Goal: Transaction & Acquisition: Subscribe to service/newsletter

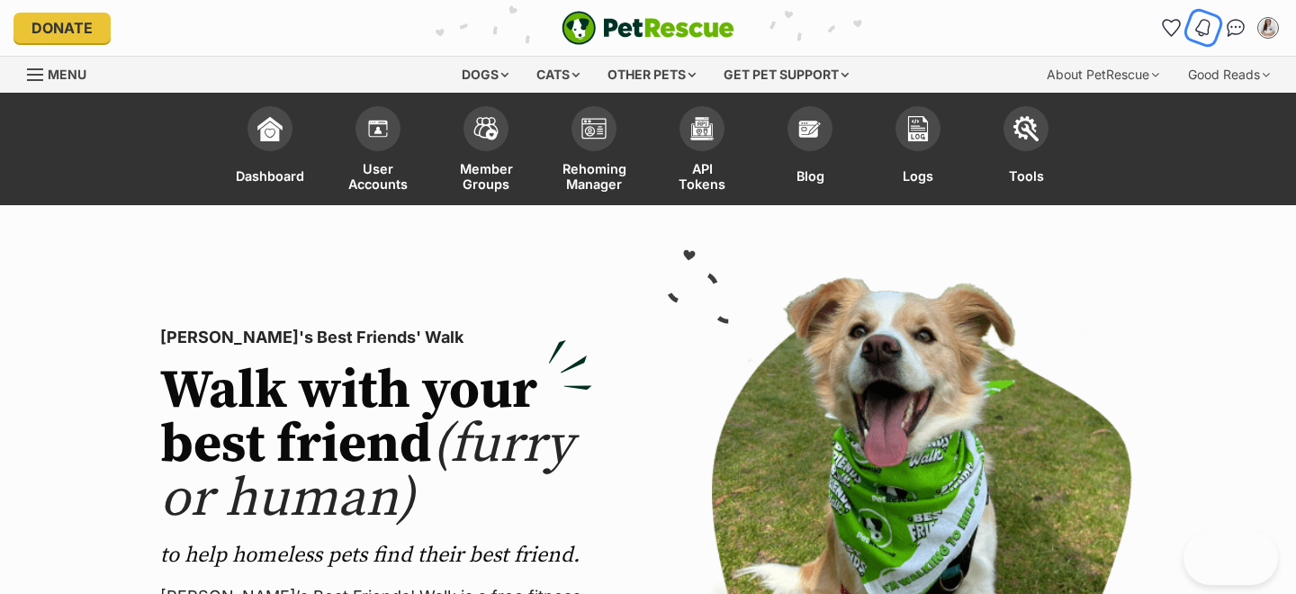
click at [1202, 24] on img "Notifications" at bounding box center [1203, 28] width 20 height 22
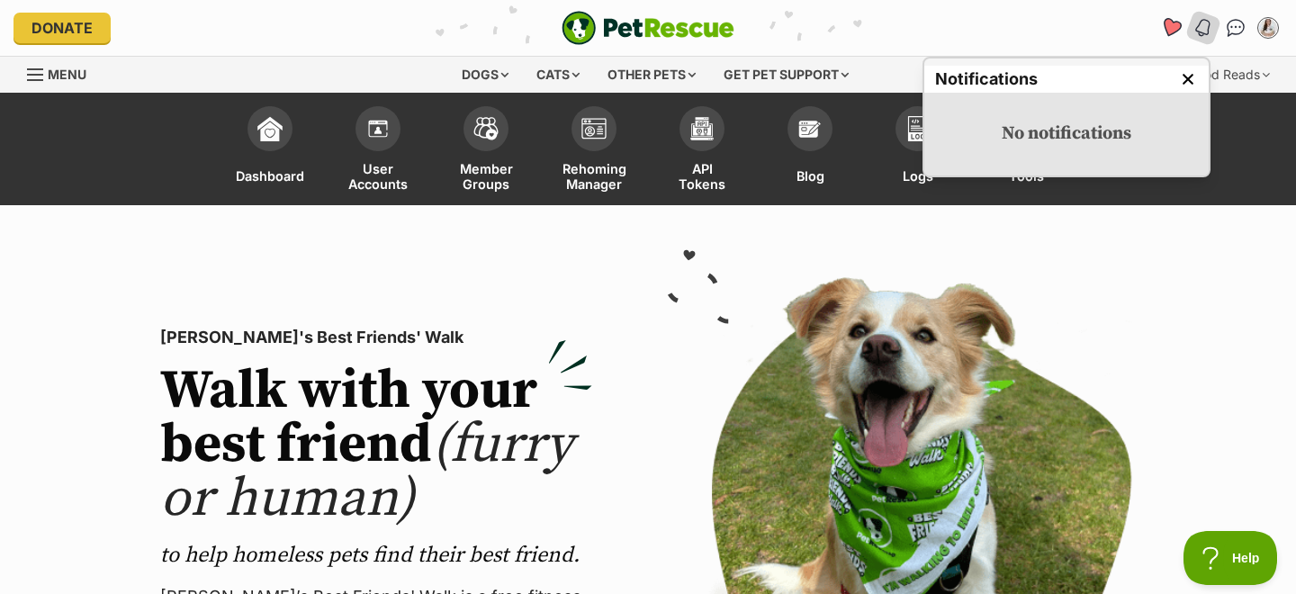
click at [1168, 24] on icon "Favourites" at bounding box center [1171, 27] width 22 height 21
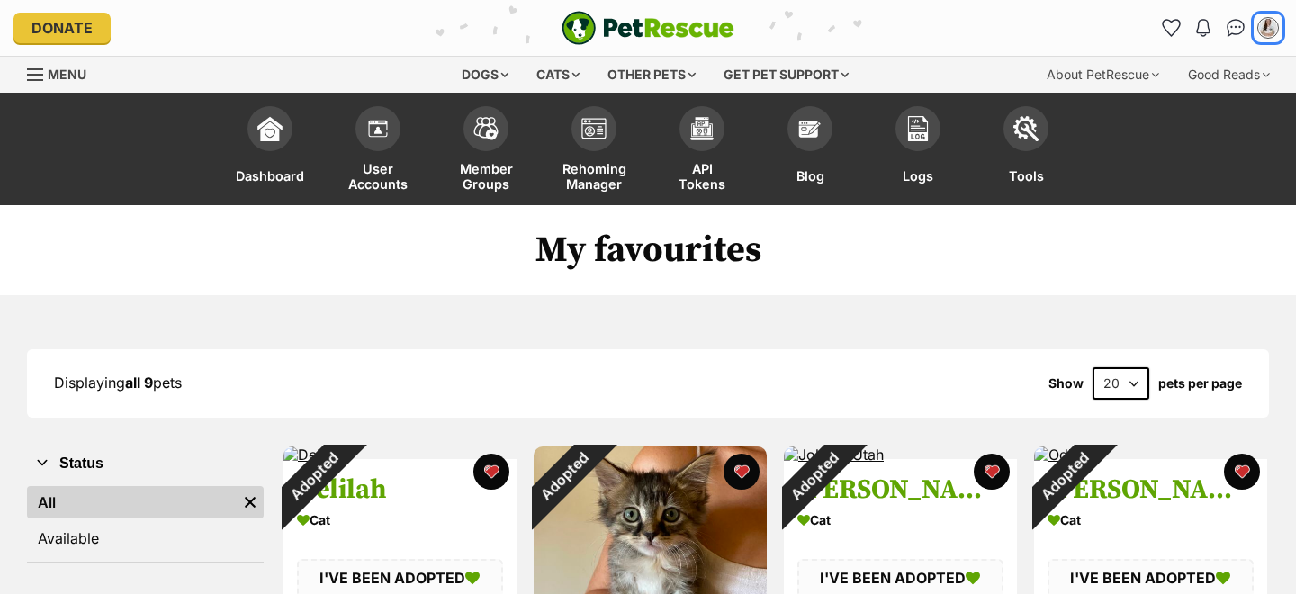
click at [1261, 28] on img "My account" at bounding box center [1268, 28] width 18 height 18
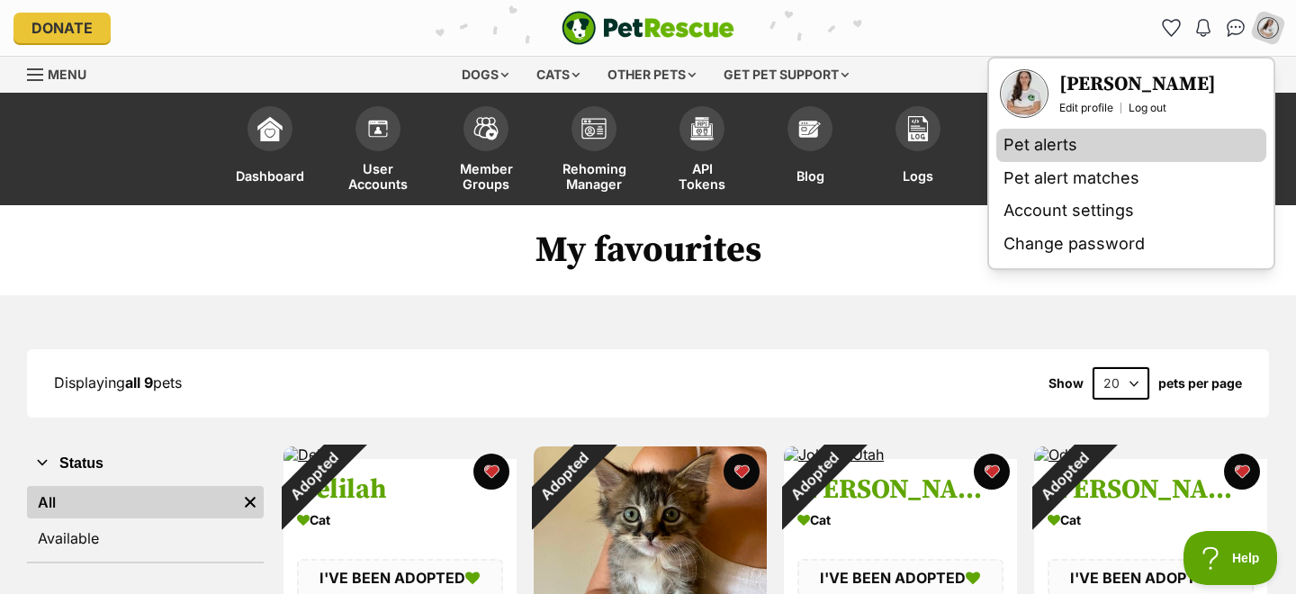
click at [1058, 149] on link "Pet alerts" at bounding box center [1131, 145] width 270 height 33
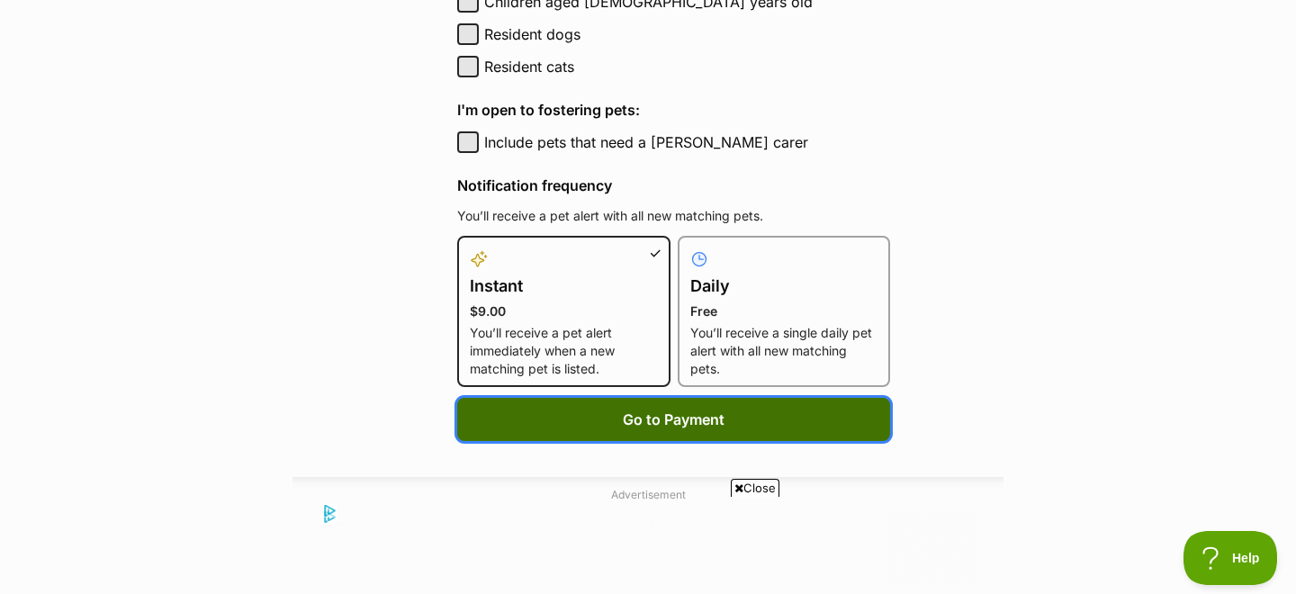
click at [644, 416] on span "Go to Payment" at bounding box center [674, 420] width 102 height 22
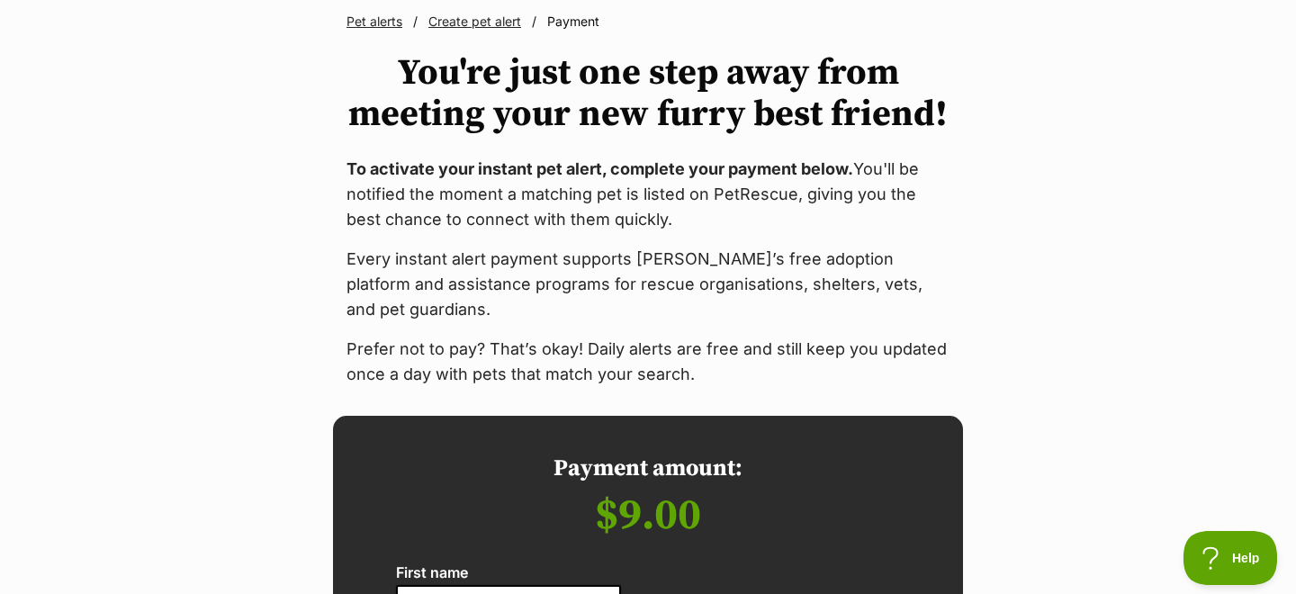
scroll to position [208, 0]
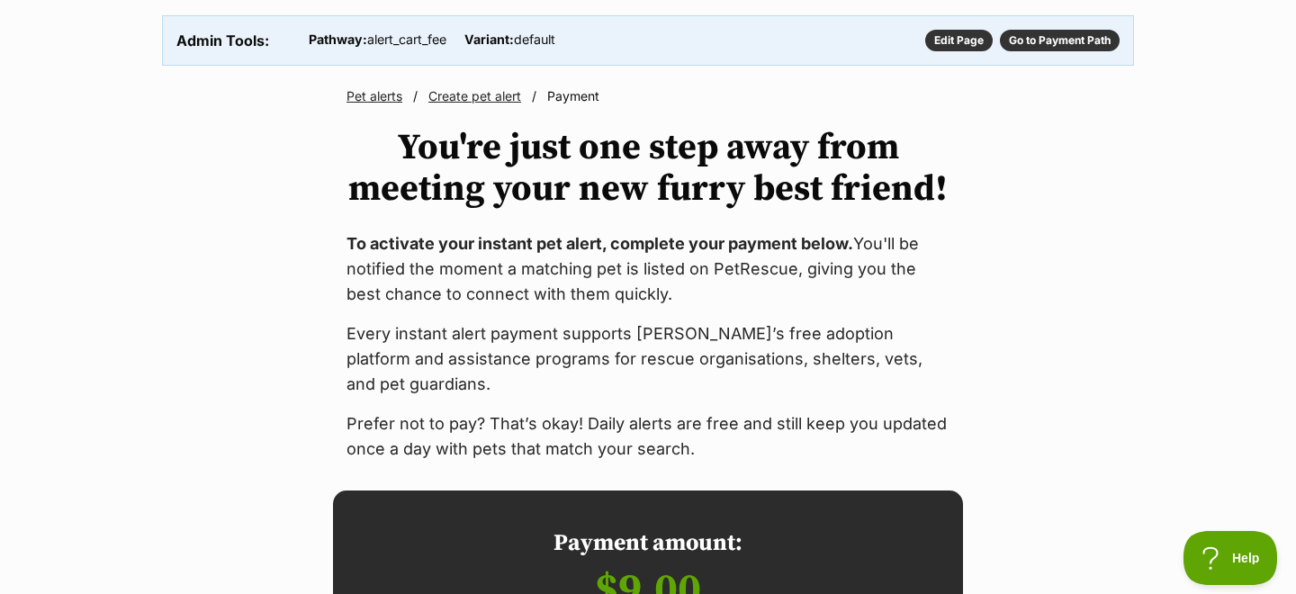
click at [415, 337] on p "Every instant alert payment supports PetRescue’s free adoption platform and ass…" at bounding box center [648, 359] width 603 height 76
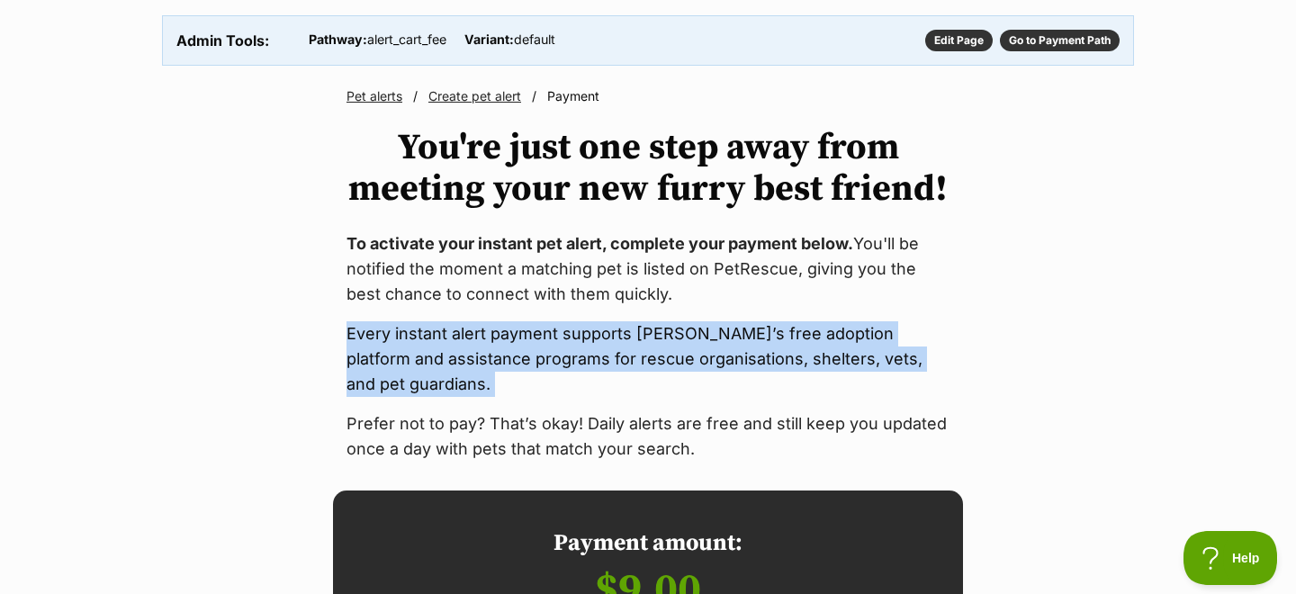
click at [415, 337] on p "Every instant alert payment supports PetRescue’s free adoption platform and ass…" at bounding box center [648, 359] width 603 height 76
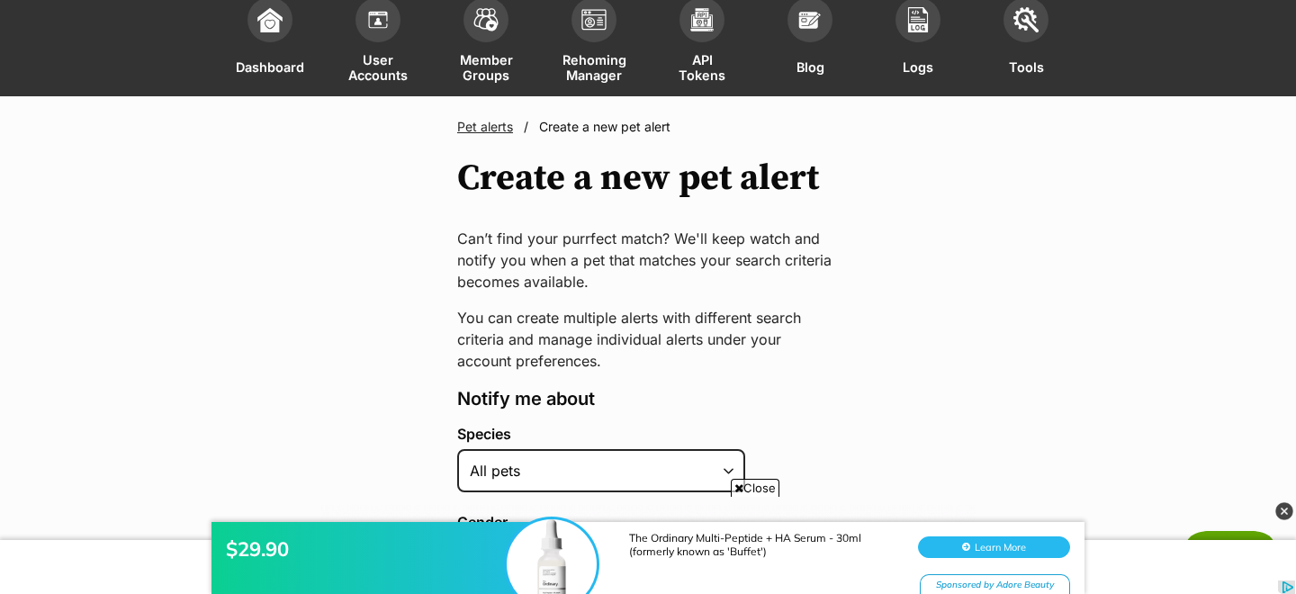
scroll to position [149, 0]
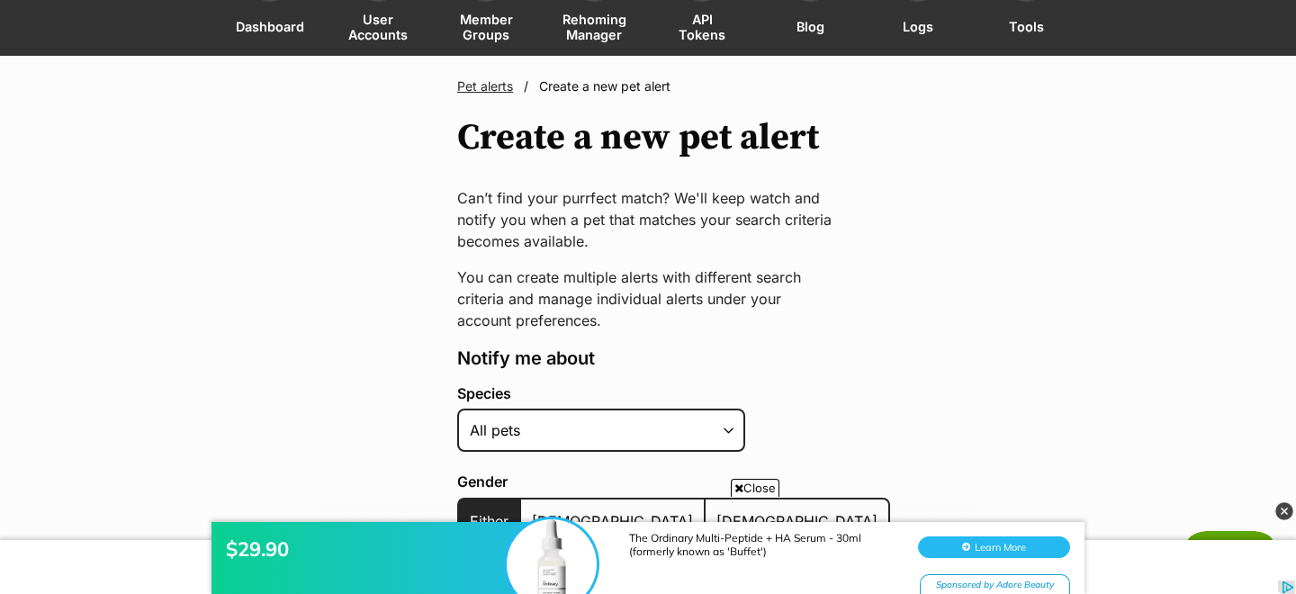
click at [458, 203] on p "Can’t find your purrfect match? We'll keep watch and notify you when a pet that…" at bounding box center [648, 219] width 382 height 65
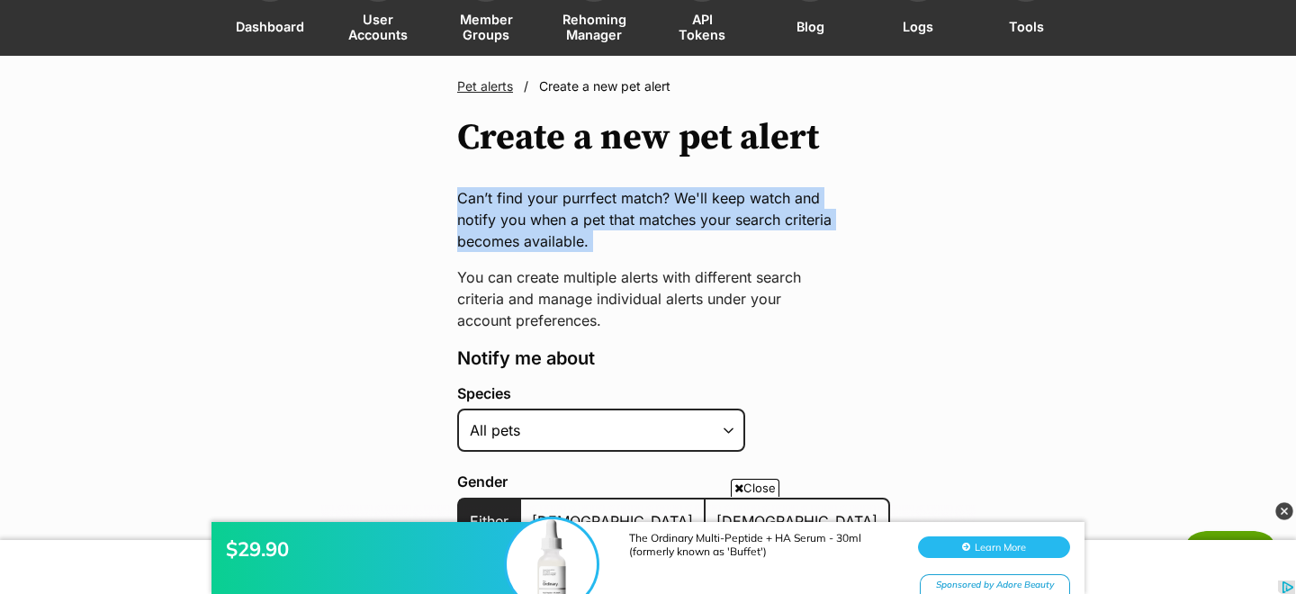
click at [458, 203] on p "Can’t find your purrfect match? We'll keep watch and notify you when a pet that…" at bounding box center [648, 219] width 382 height 65
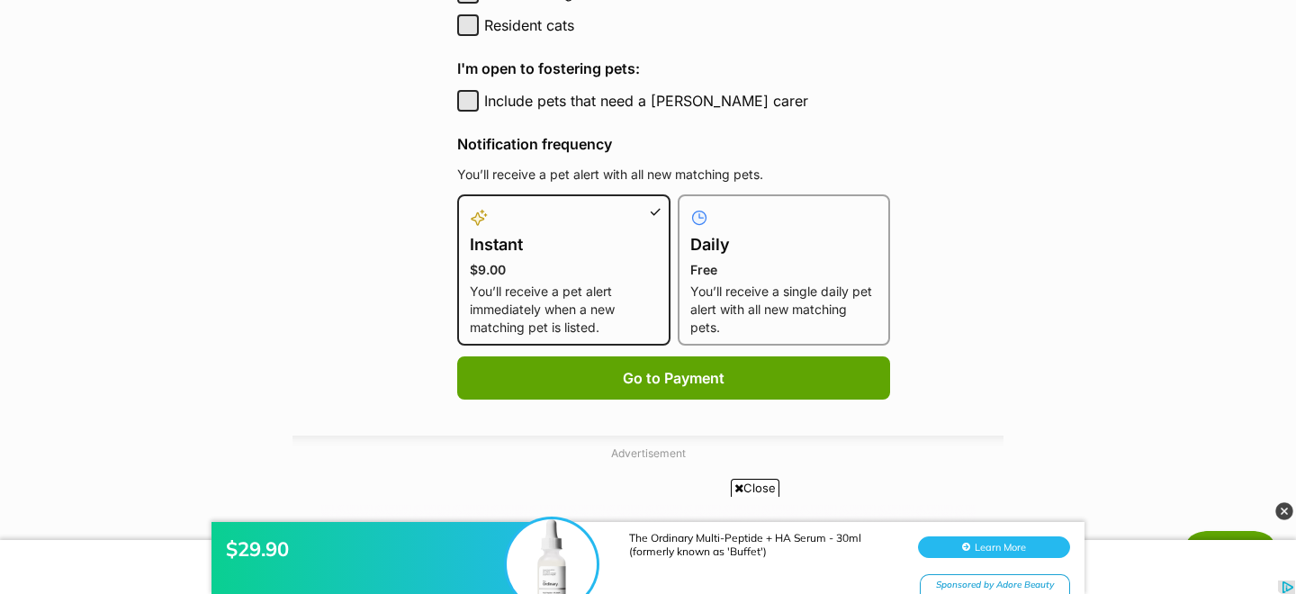
scroll to position [924, 0]
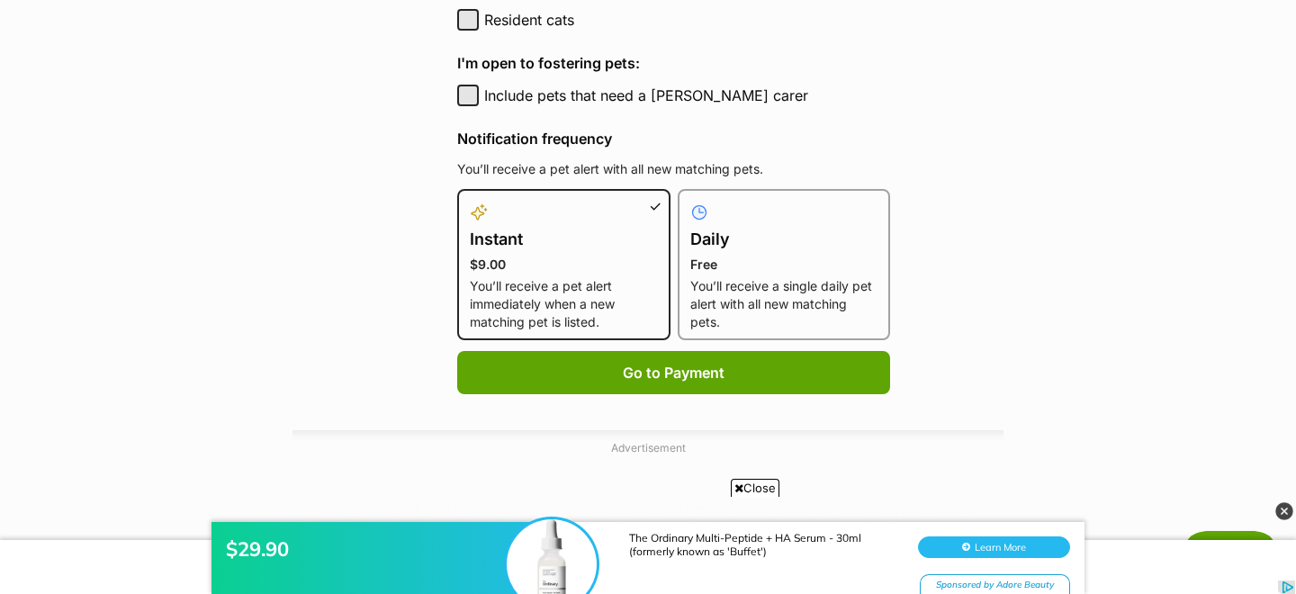
click at [421, 271] on main "Pet alerts / Create a new pet alert Create a new pet alert Can’t find your purr…" at bounding box center [648, 12] width 1296 height 1462
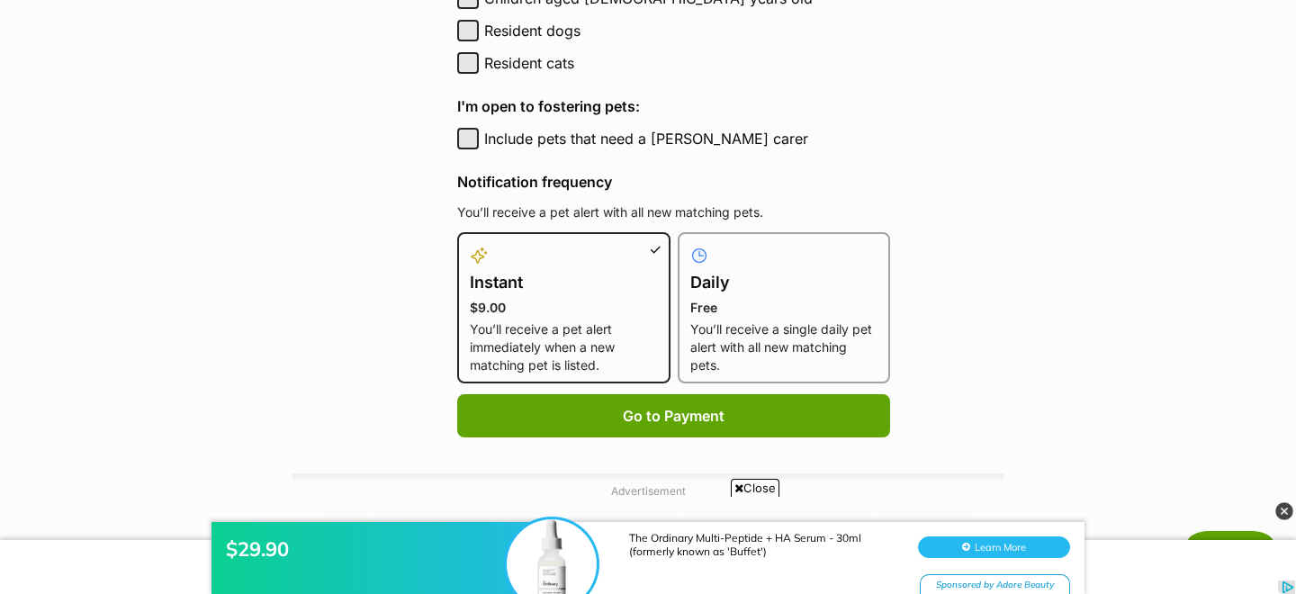
scroll to position [878, 0]
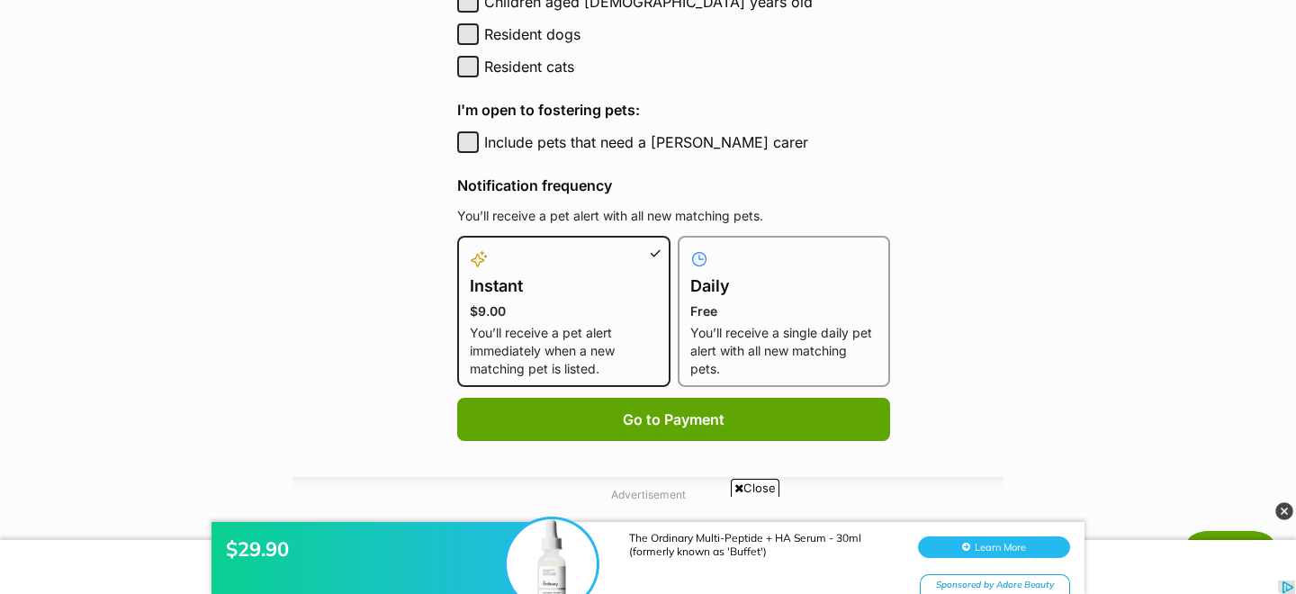
click at [739, 486] on iframe at bounding box center [648, 540] width 1296 height 108
click at [738, 487] on div "$29.90 The Ordinary Multi-Peptide + HA Serum - 30ml (formerly known as 'Buffet'…" at bounding box center [648, 540] width 1296 height 108
click at [734, 483] on icon at bounding box center [738, 488] width 9 height 12
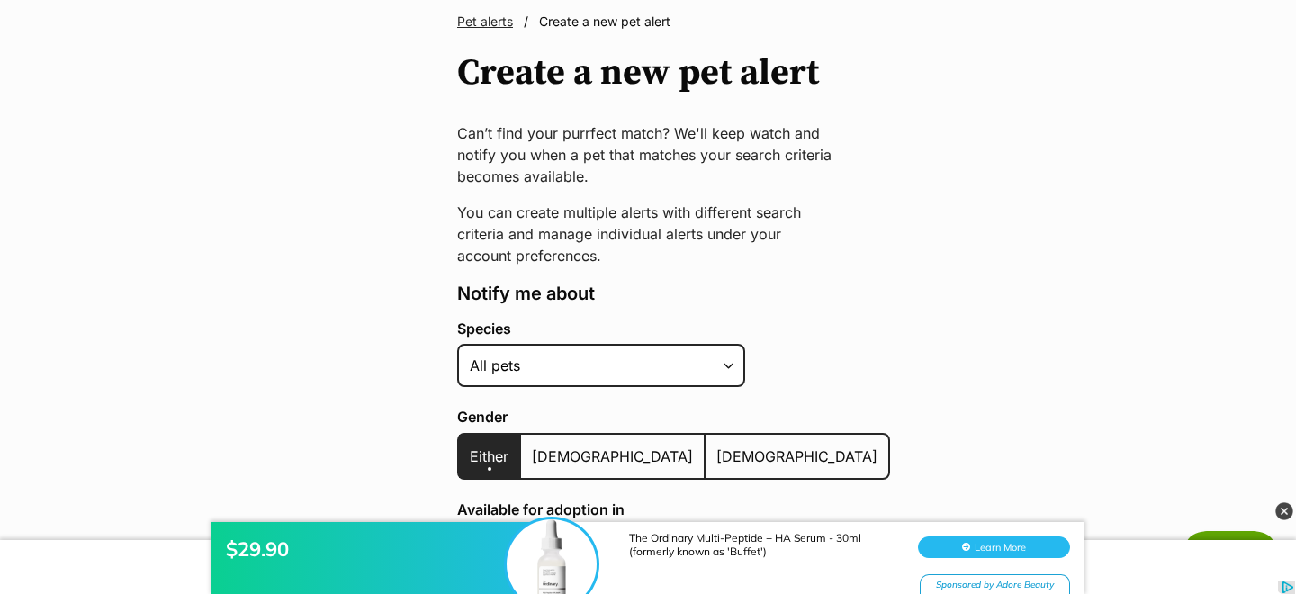
scroll to position [215, 0]
